Goal: Check status: Check status

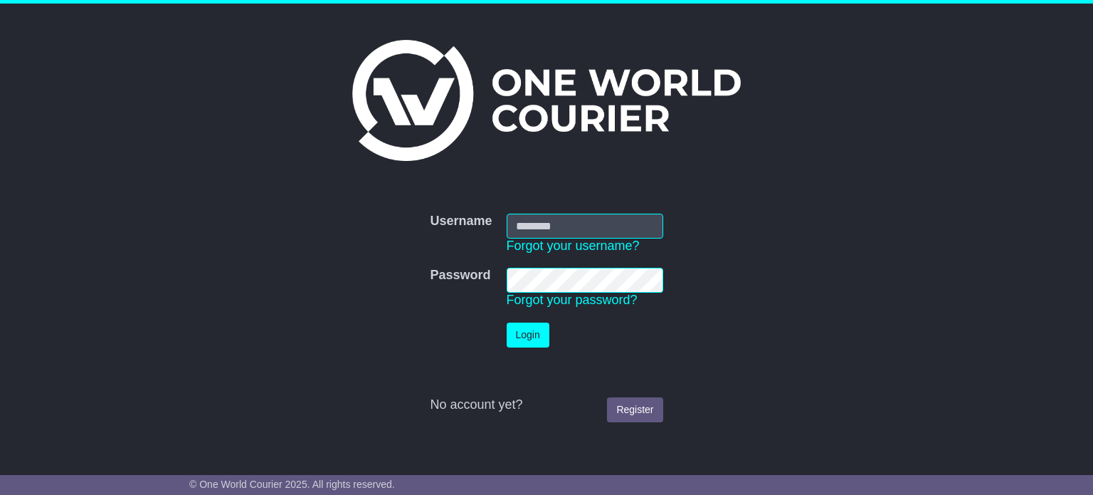
type input "**********"
click at [520, 344] on button "Login" at bounding box center [528, 334] width 43 height 25
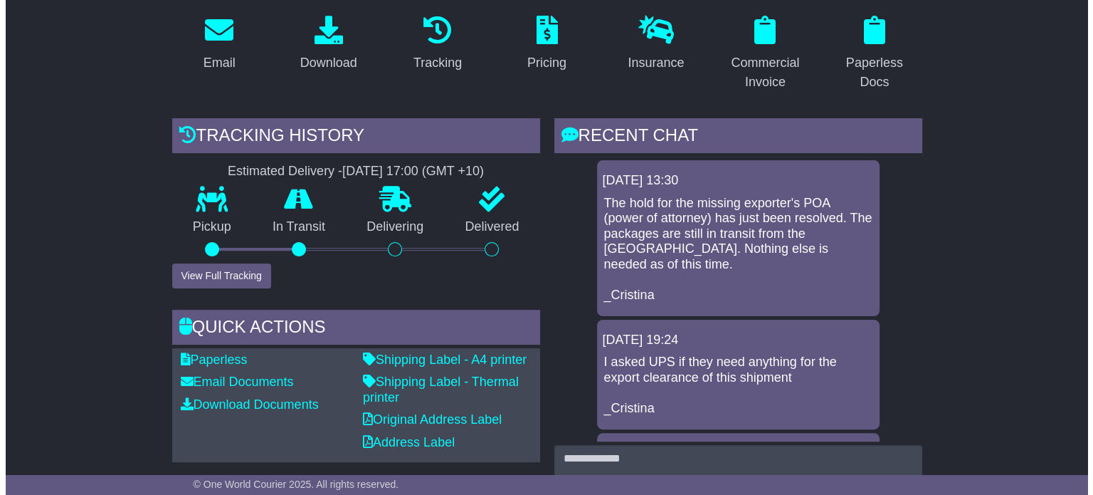
scroll to position [283, 0]
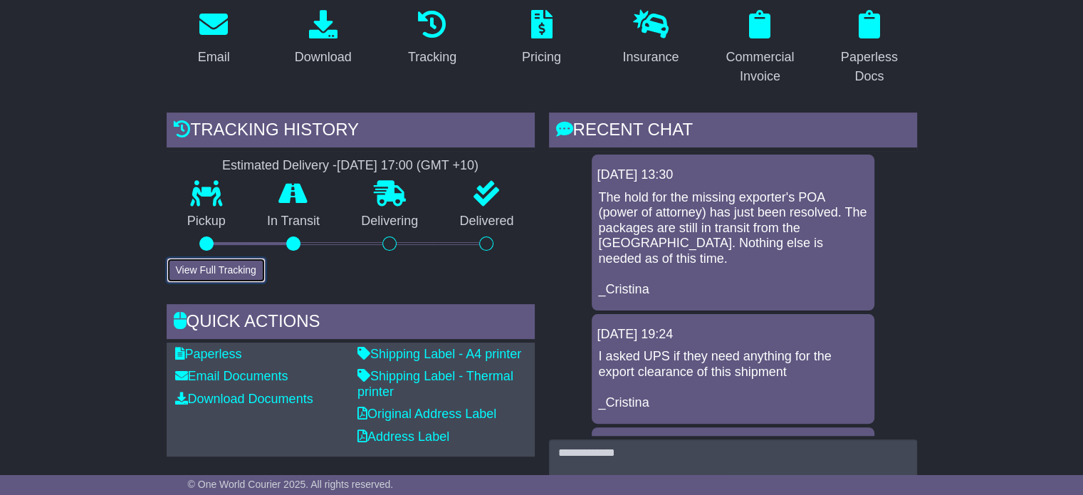
click at [209, 271] on button "View Full Tracking" at bounding box center [216, 270] width 99 height 25
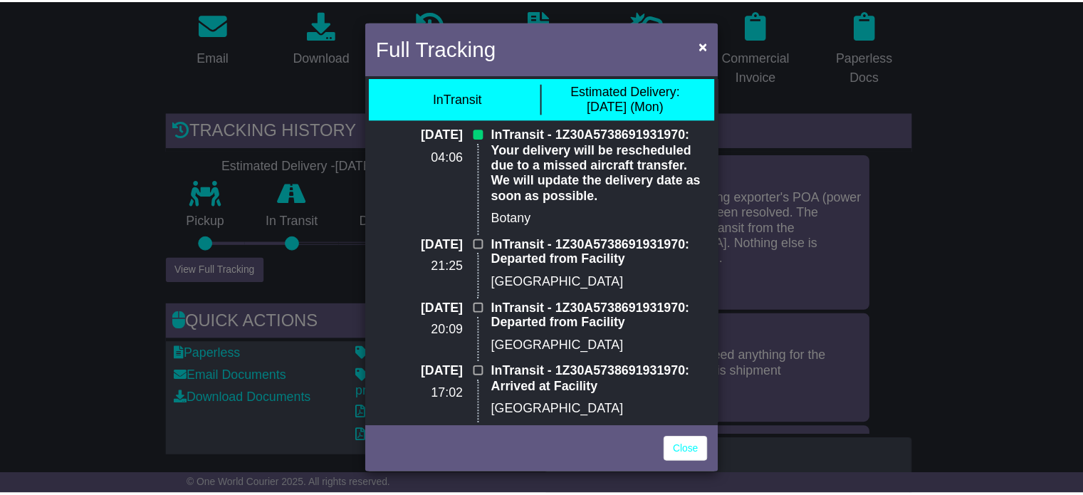
scroll to position [0, 0]
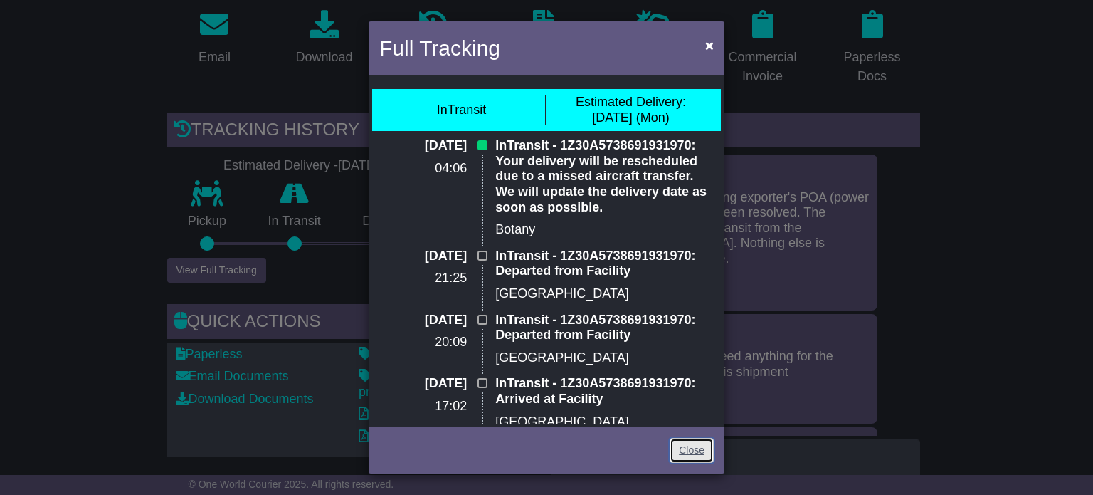
click at [689, 451] on link "Close" at bounding box center [692, 450] width 44 height 25
